Goal: Check status: Check status

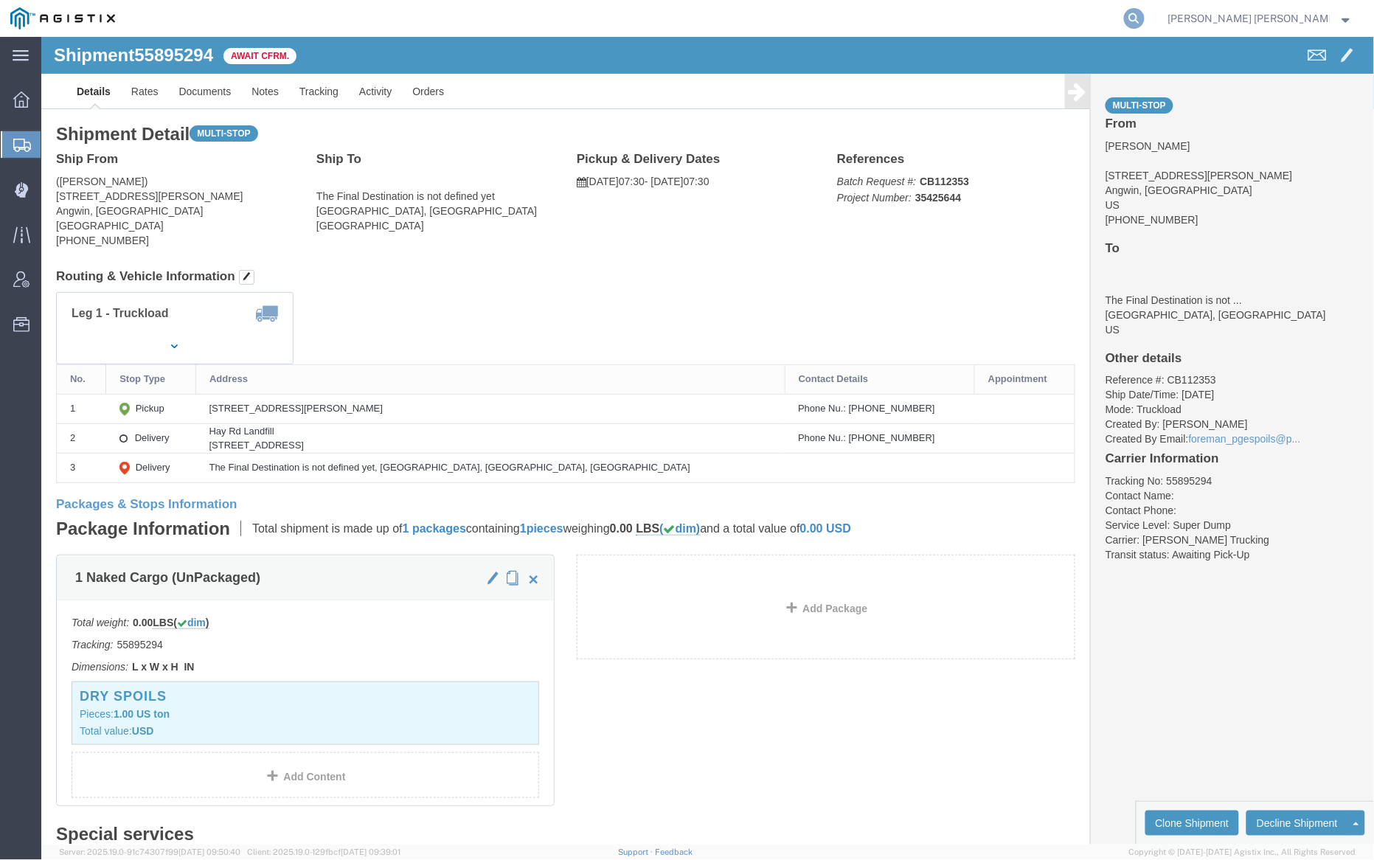
click at [1145, 20] on icon at bounding box center [1134, 18] width 21 height 21
click at [1032, 19] on input "search" at bounding box center [900, 18] width 448 height 35
paste input "56733744"
click at [1145, 20] on icon at bounding box center [1134, 18] width 21 height 21
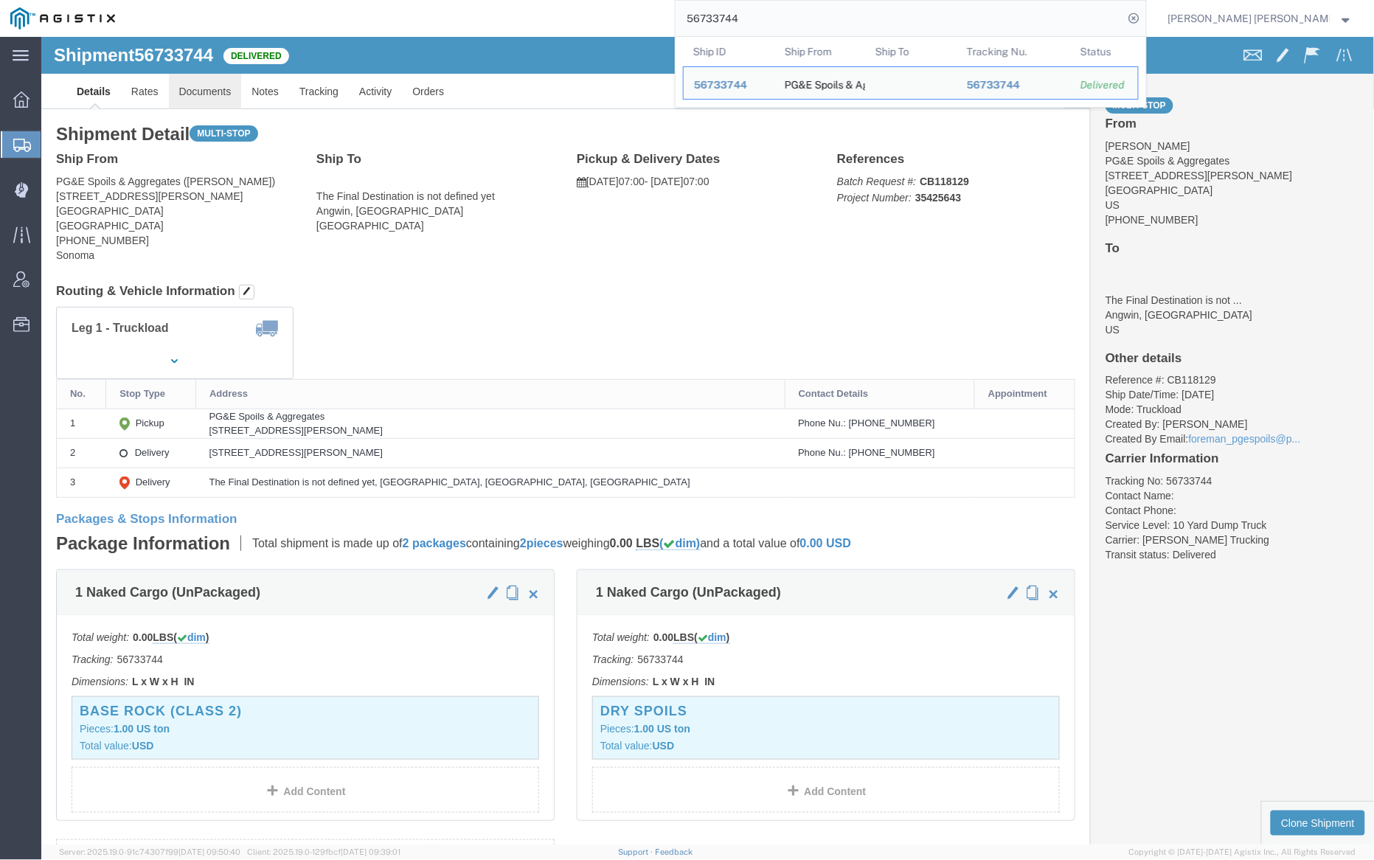
click link "Documents"
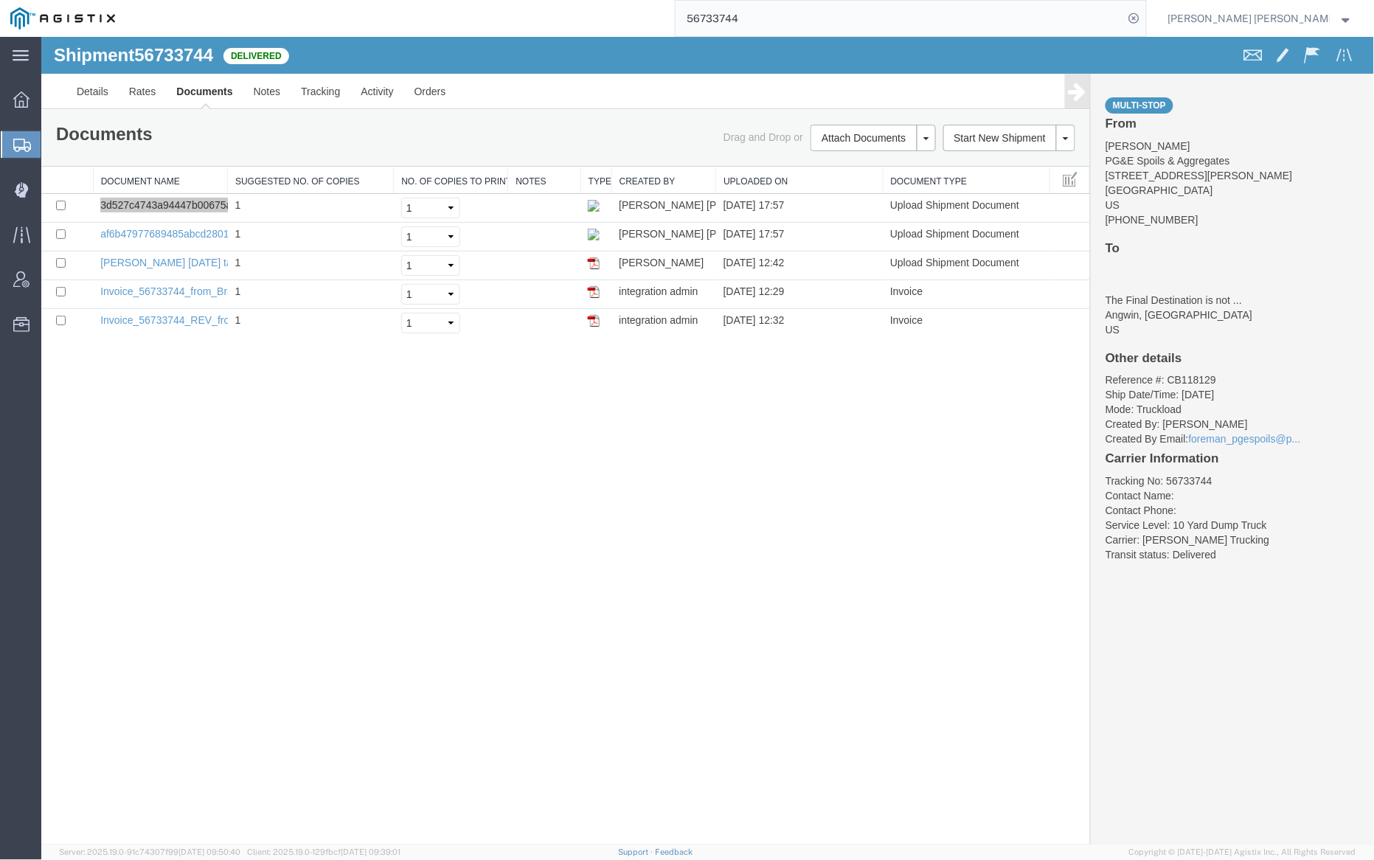
click at [783, 16] on input "56733744" at bounding box center [900, 18] width 448 height 35
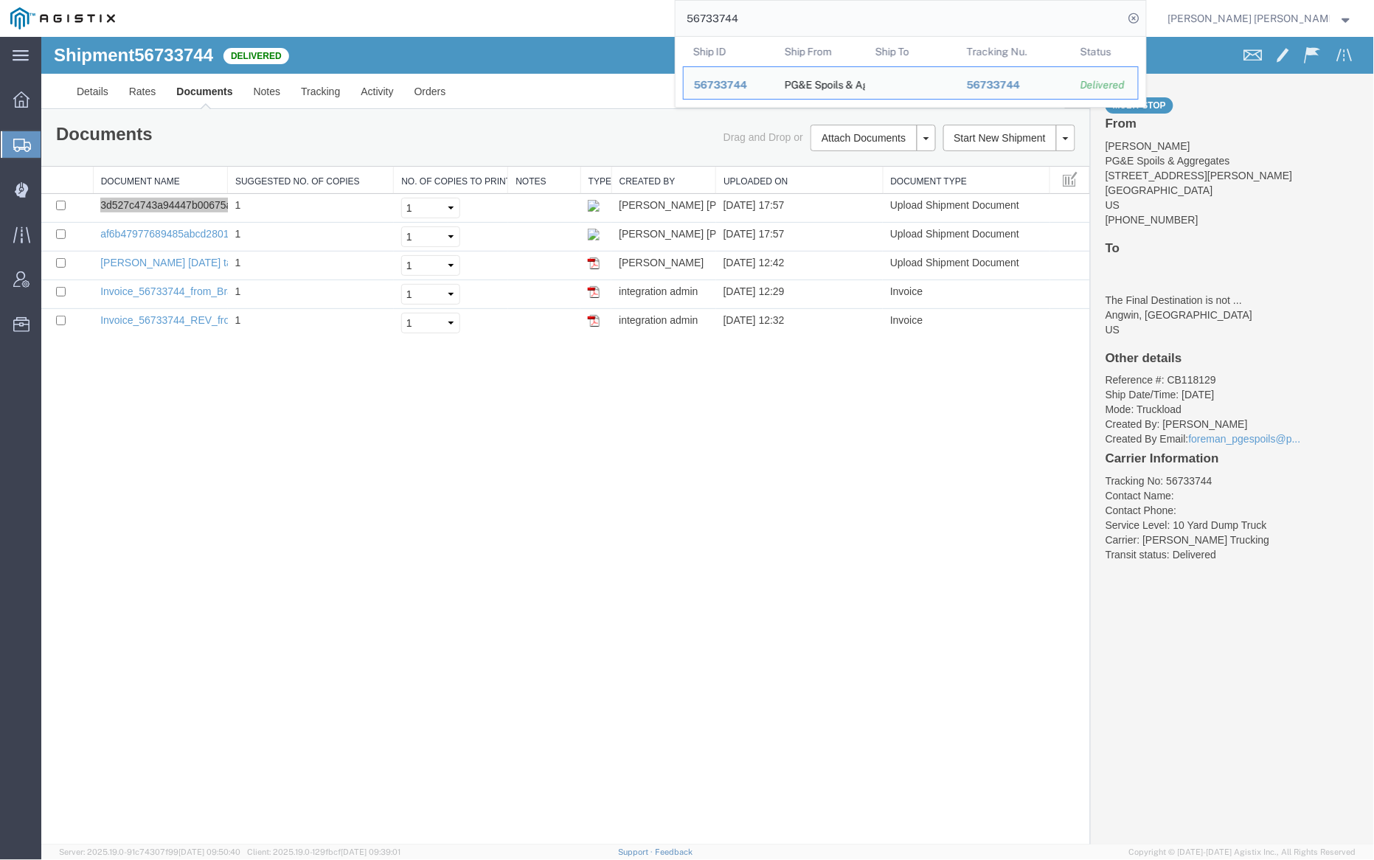
paste input "37"
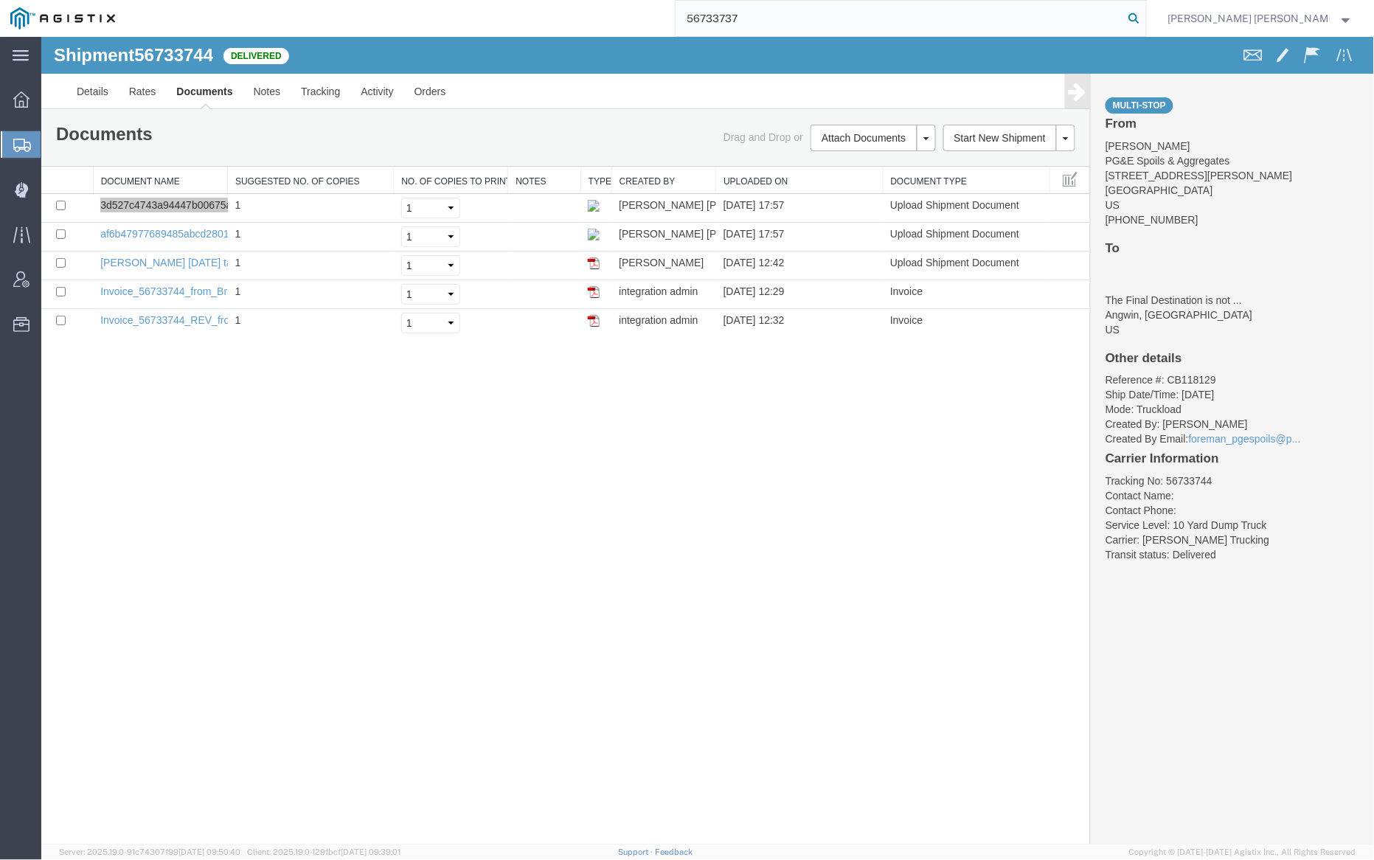
type input "56733737"
click at [1145, 17] on icon at bounding box center [1134, 18] width 21 height 21
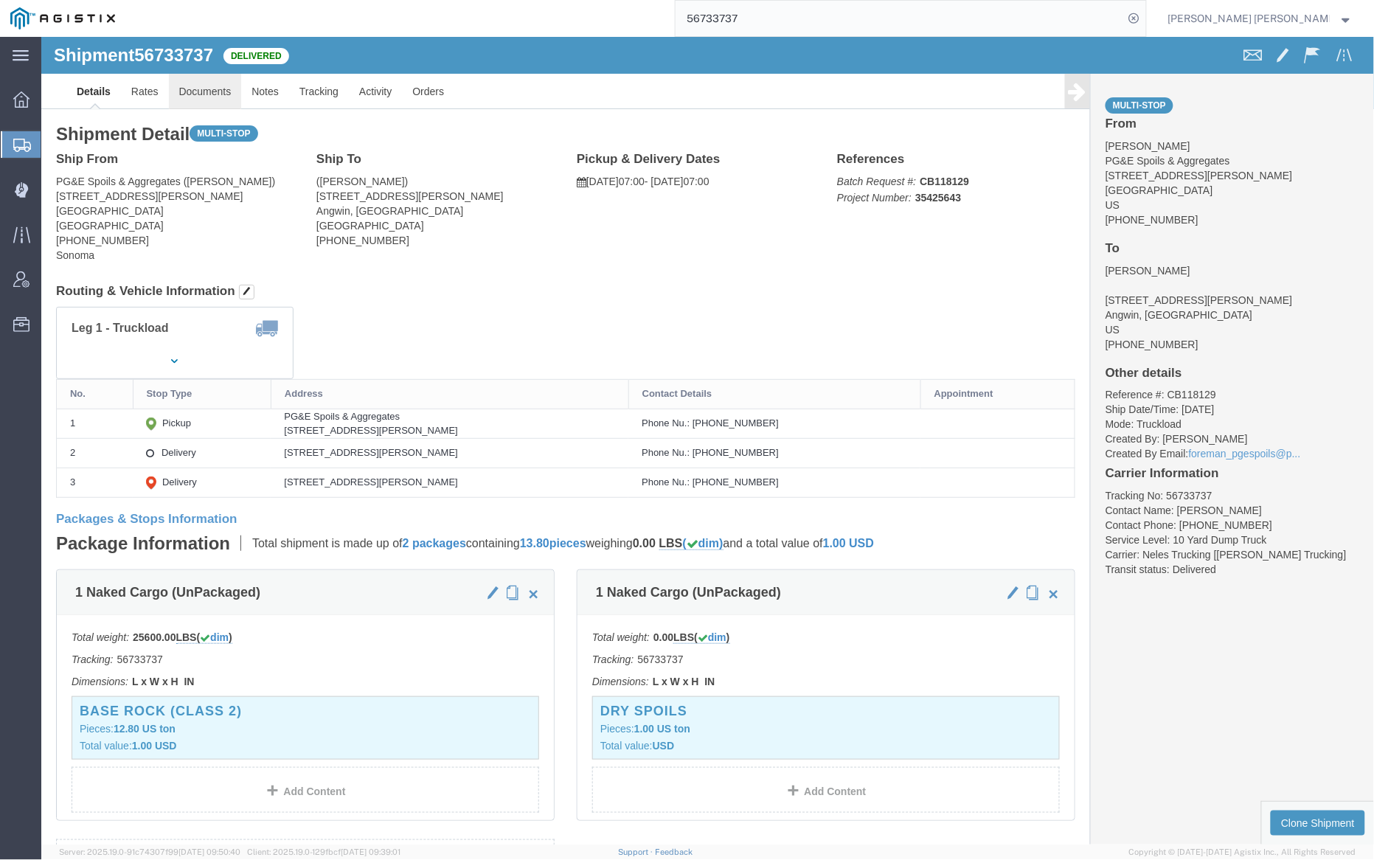
drag, startPoint x: 198, startPoint y: 94, endPoint x: 157, endPoint y: 58, distance: 55.4
click link "Documents"
